Goal: Task Accomplishment & Management: Manage account settings

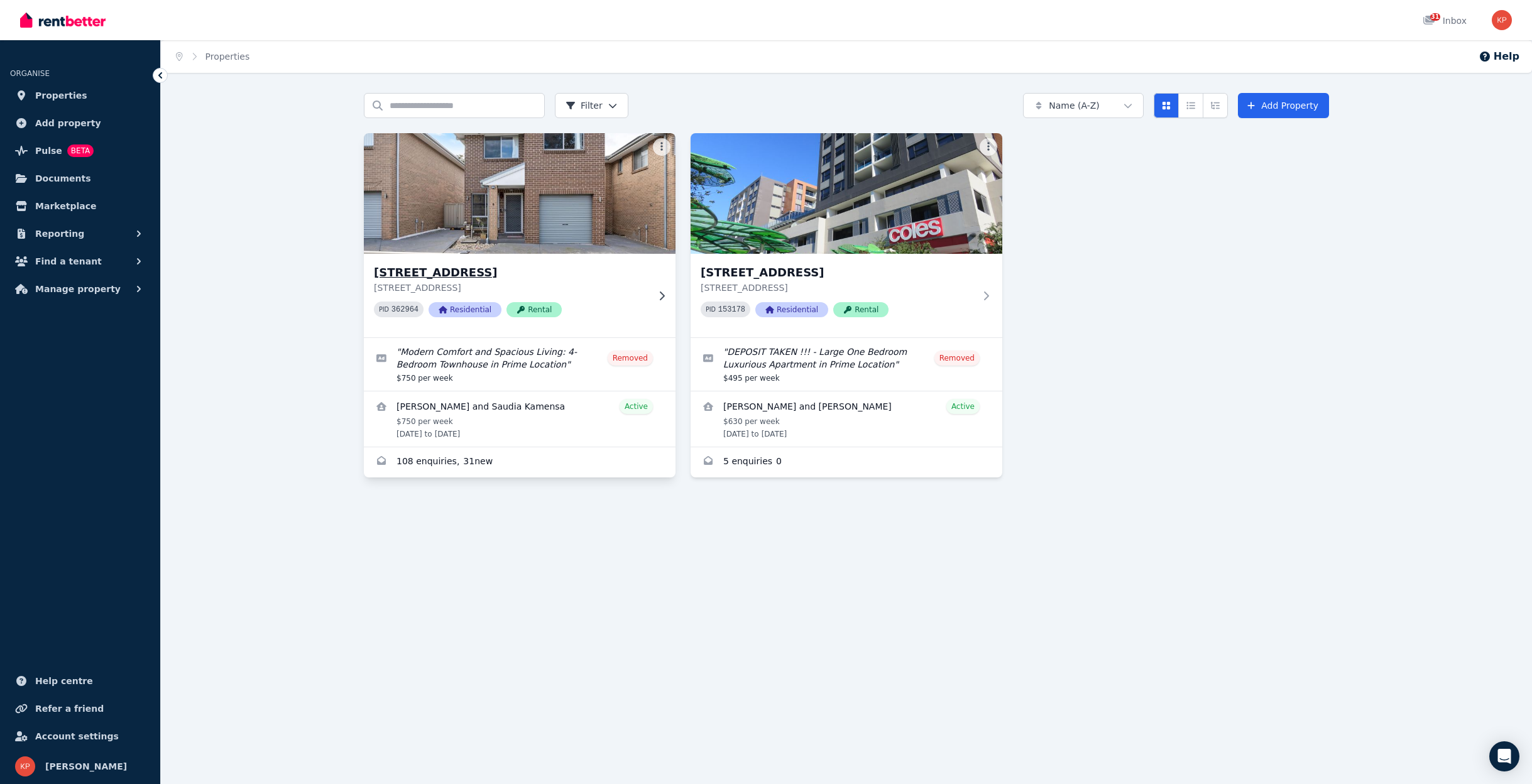
click at [460, 271] on h3 "5/20 Derby St, Rooty Hill" at bounding box center [511, 273] width 274 height 18
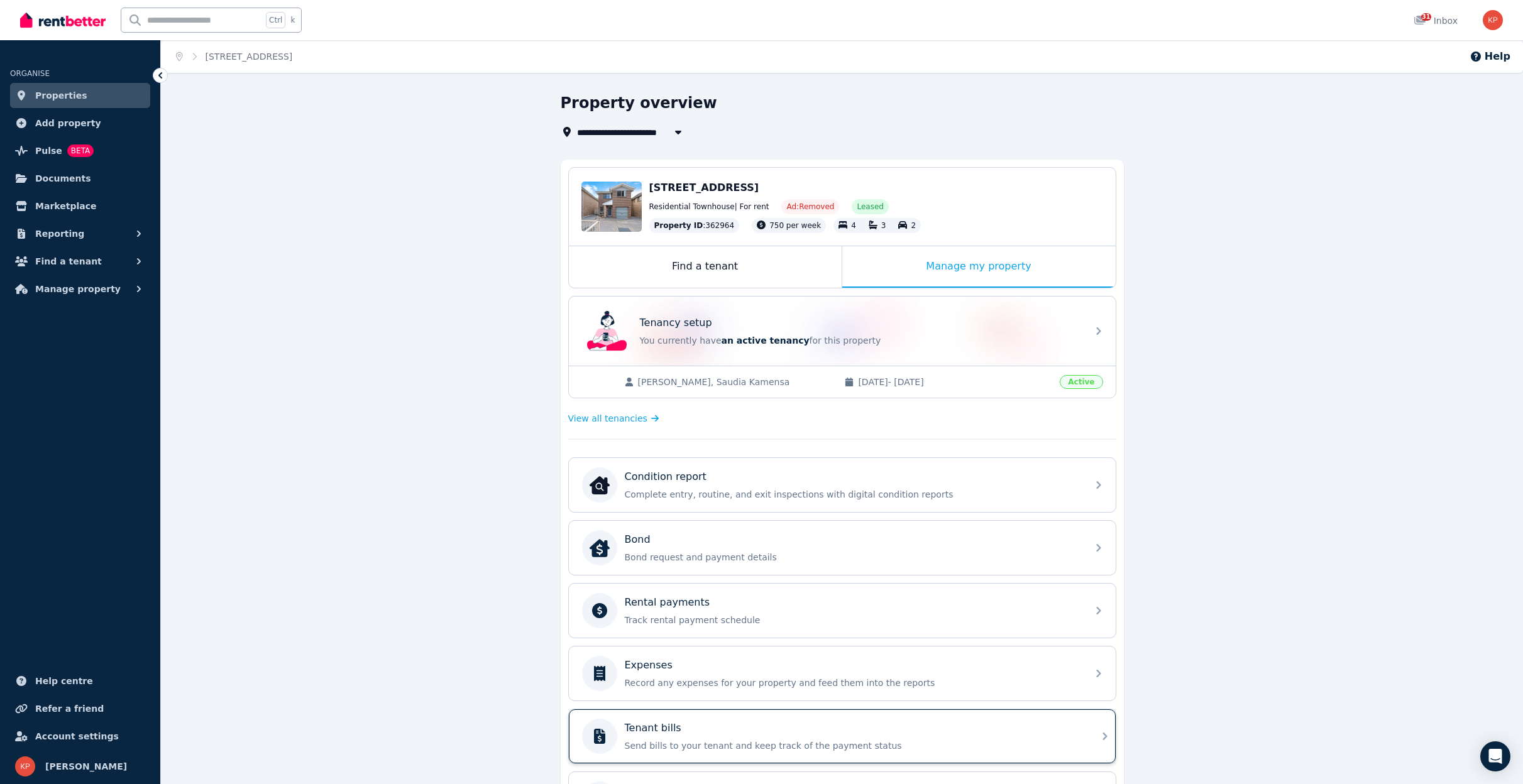
click at [827, 745] on p "Send bills to your tenant and keep track of the payment status" at bounding box center [853, 746] width 455 height 12
